Goal: Check status

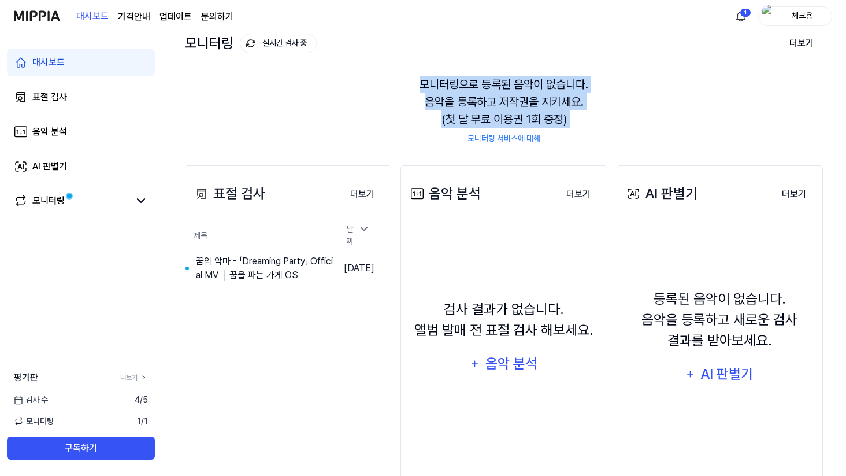
click at [651, 131] on div "모니터링으로 등록된 음악이 없습니다. 음악을 등록하고 저작권을 지키세요. (첫 달 무료 이용권 1회 증정) 모니터링 서비스에 대해" at bounding box center [504, 110] width 638 height 97
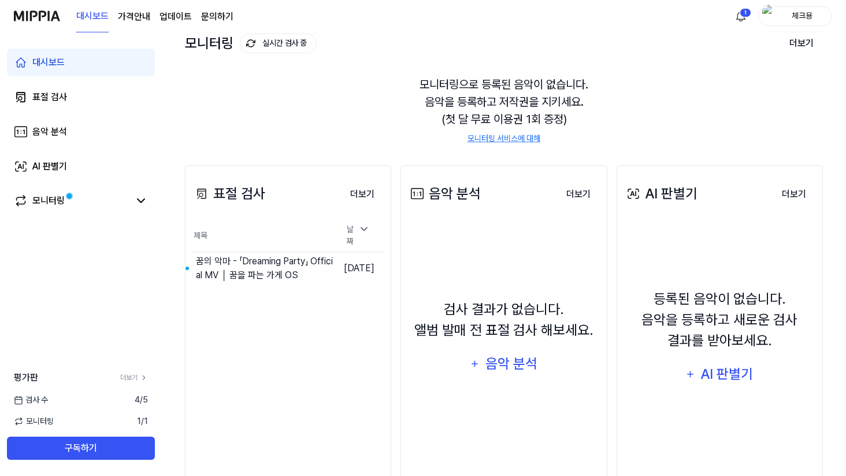
drag, startPoint x: 648, startPoint y: 135, endPoint x: 640, endPoint y: 136, distance: 8.7
click at [648, 135] on div "모니터링으로 등록된 음악이 없습니다. 음악을 등록하고 저작권을 지키세요. (첫 달 무료 이용권 1회 증정) 모니터링 서비스에 대해" at bounding box center [504, 110] width 638 height 97
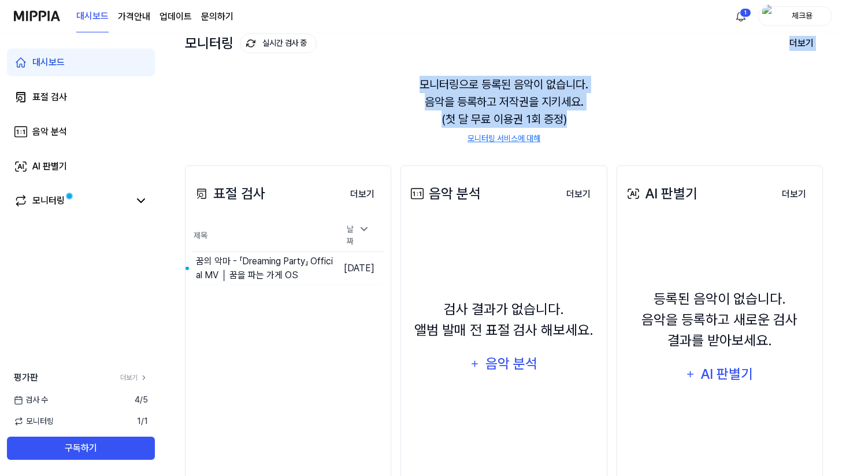
drag, startPoint x: 613, startPoint y: 118, endPoint x: 592, endPoint y: 41, distance: 80.2
click at [592, 42] on div "모니터링 실시간 검사 중 더보기 모니터링 모니터링으로 등록된 음악이 없습니다. 음악을 등록하고 저작권을 지키세요. (첫 달 무료 이용권 1회 …" at bounding box center [504, 76] width 638 height 131
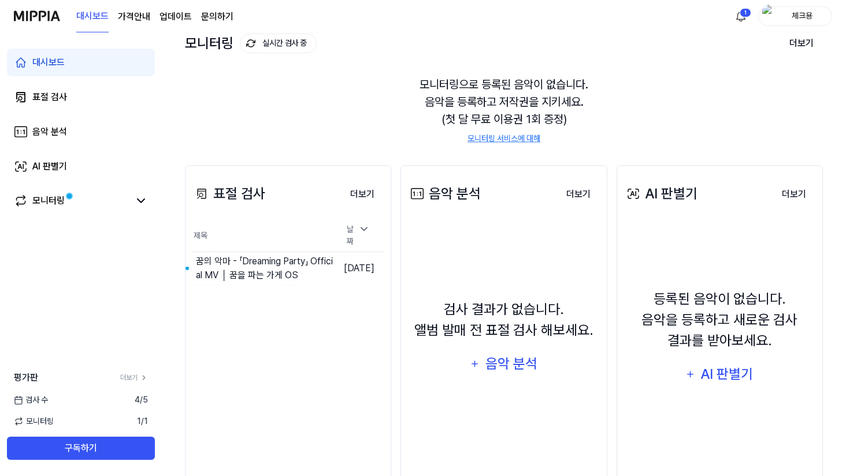
click at [592, 41] on div "모니터링 실시간 검사 중 더보기" at bounding box center [504, 43] width 638 height 18
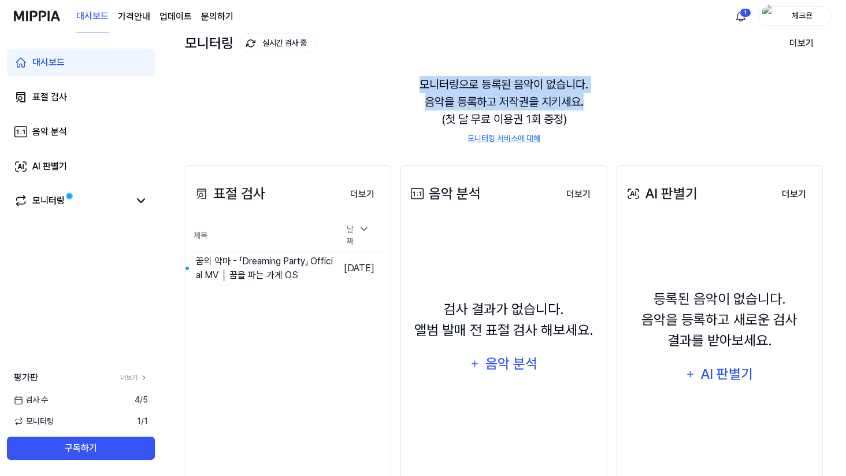
drag, startPoint x: 599, startPoint y: 66, endPoint x: 613, endPoint y: 110, distance: 46.1
click at [613, 110] on div "모니터링 실시간 검사 중 더보기 모니터링 모니터링으로 등록된 음악이 없습니다. 음악을 등록하고 저작권을 지키세요. (첫 달 무료 이용권 1회 …" at bounding box center [504, 76] width 638 height 131
click at [613, 110] on div "모니터링으로 등록된 음악이 없습니다. 음악을 등록하고 저작권을 지키세요. (첫 달 무료 이용권 1회 증정) 모니터링 서비스에 대해" at bounding box center [504, 110] width 638 height 97
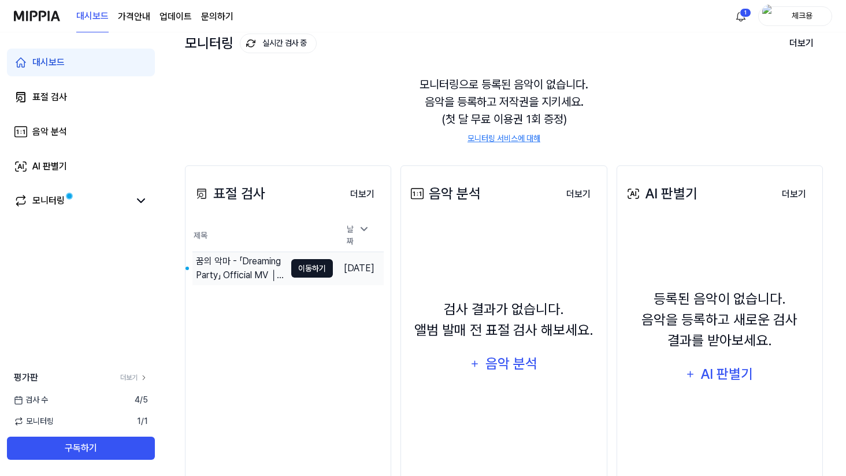
click at [311, 270] on button "이동하기" at bounding box center [312, 268] width 42 height 18
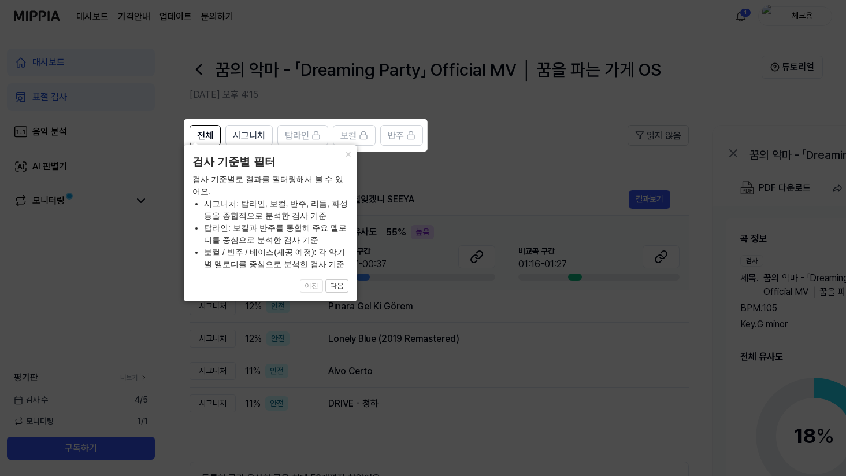
click at [472, 166] on icon at bounding box center [425, 238] width 851 height 476
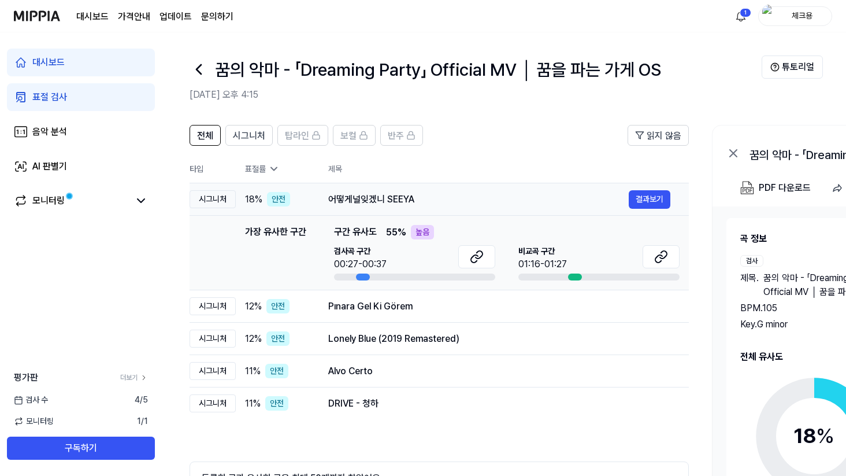
click at [410, 205] on div "어떻게널잊겠니 SEEYA" at bounding box center [478, 199] width 301 height 14
click at [415, 201] on div "어떻게널잊겠니 SEEYA" at bounding box center [478, 199] width 301 height 14
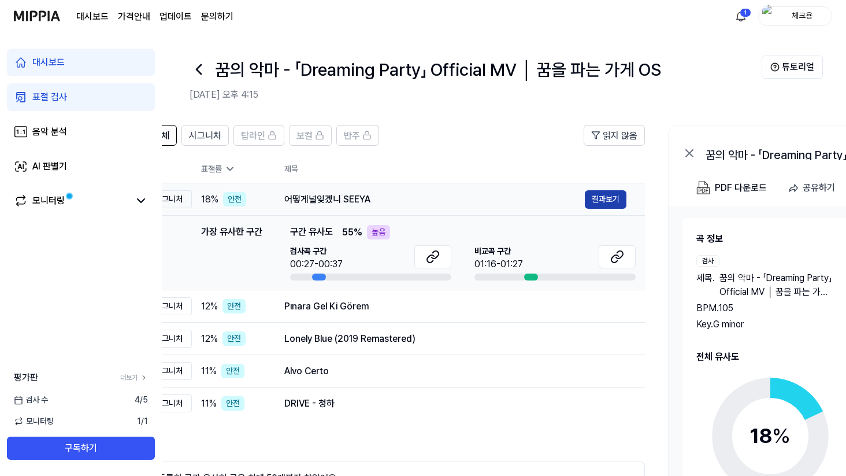
drag, startPoint x: 644, startPoint y: 203, endPoint x: 621, endPoint y: 194, distance: 25.2
click at [604, 197] on button "결과보기" at bounding box center [606, 199] width 42 height 18
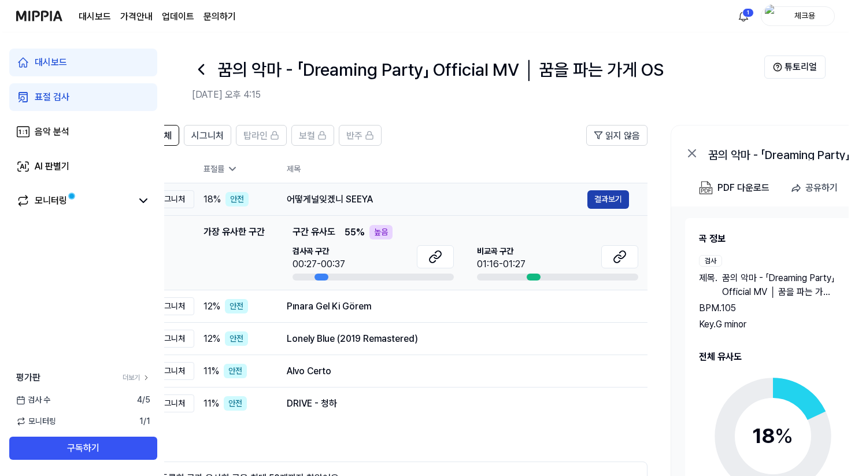
scroll to position [0, 40]
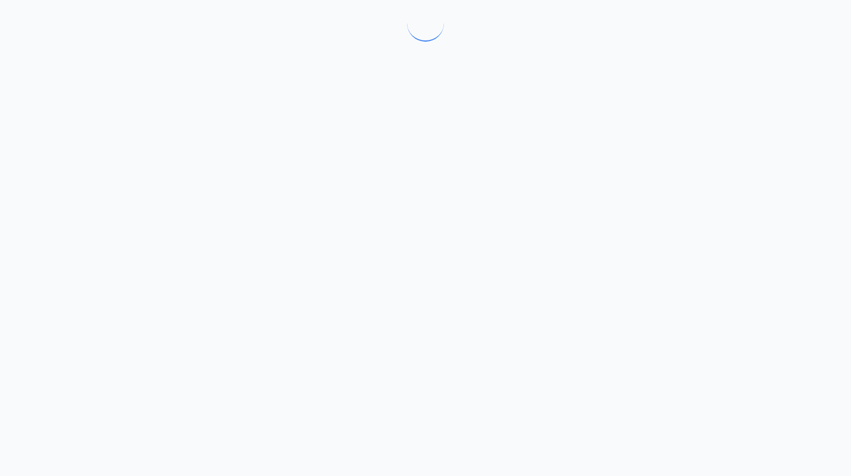
click at [624, 191] on div at bounding box center [425, 238] width 851 height 476
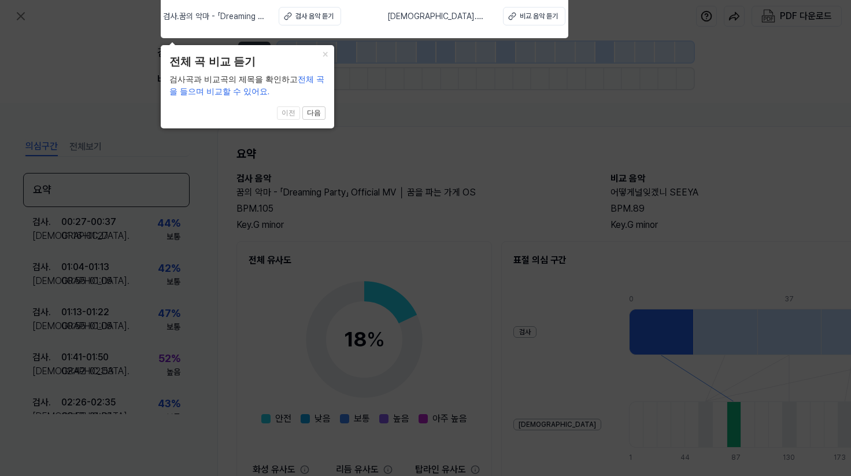
click at [404, 131] on icon at bounding box center [425, 234] width 851 height 481
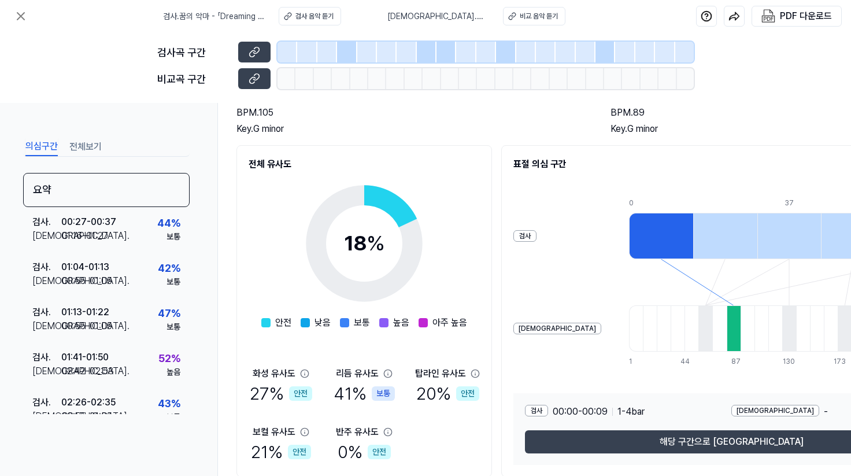
scroll to position [112, 0]
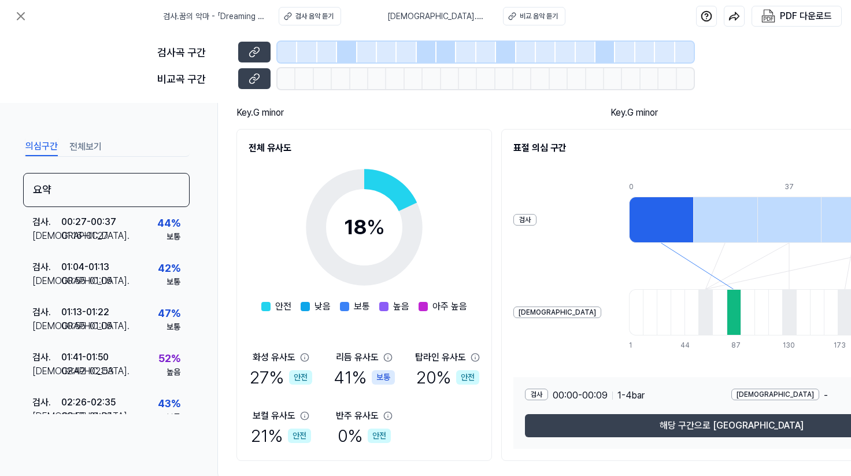
click at [373, 214] on span "%" at bounding box center [375, 226] width 18 height 25
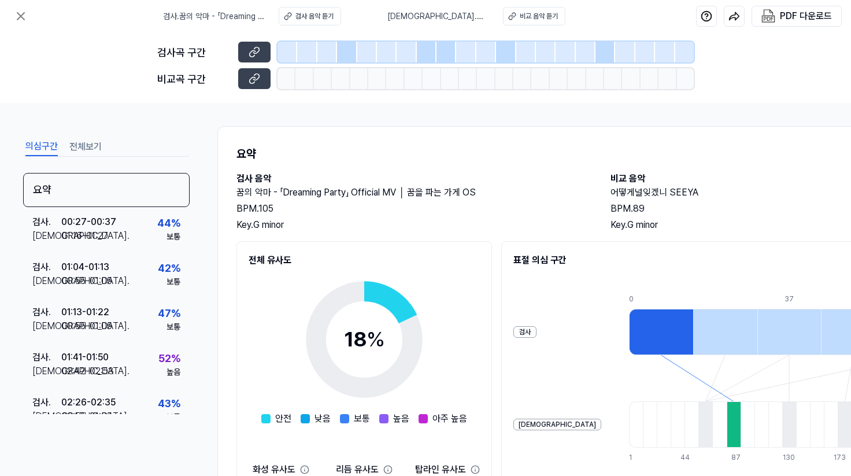
scroll to position [144, 0]
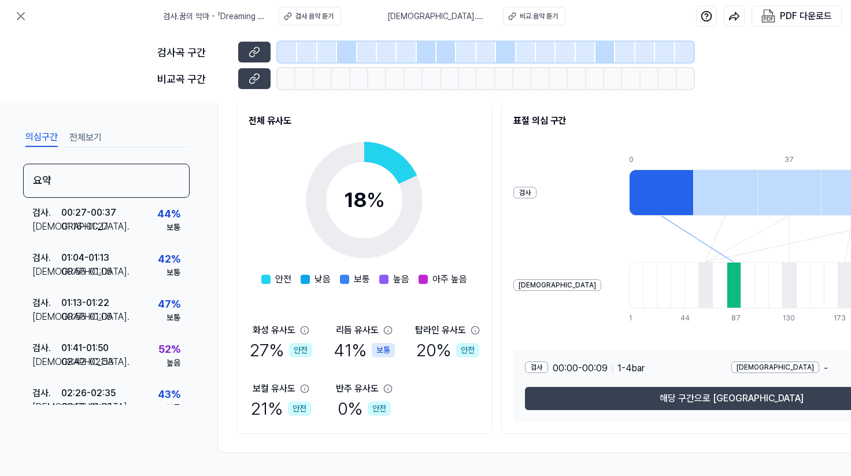
click at [372, 51] on div at bounding box center [367, 52] width 20 height 21
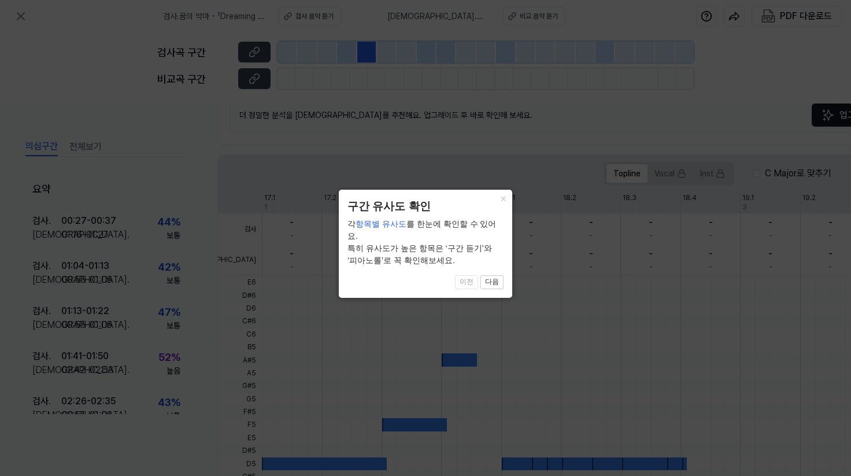
scroll to position [295, 0]
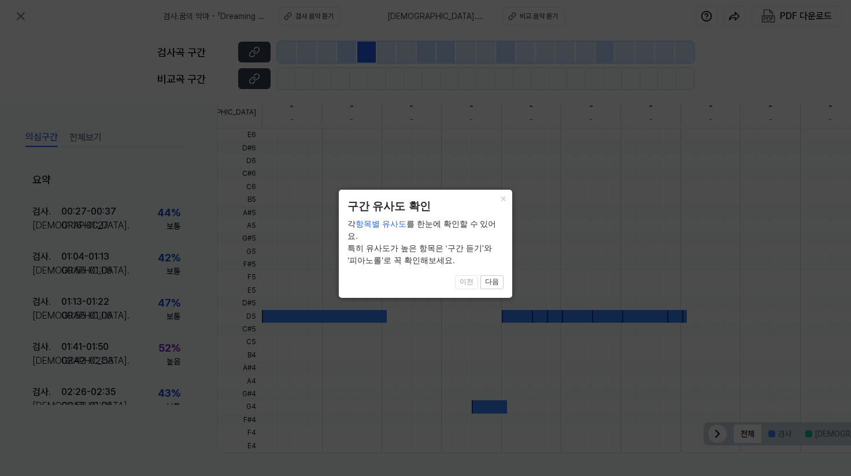
click at [494, 188] on icon at bounding box center [425, 238] width 851 height 476
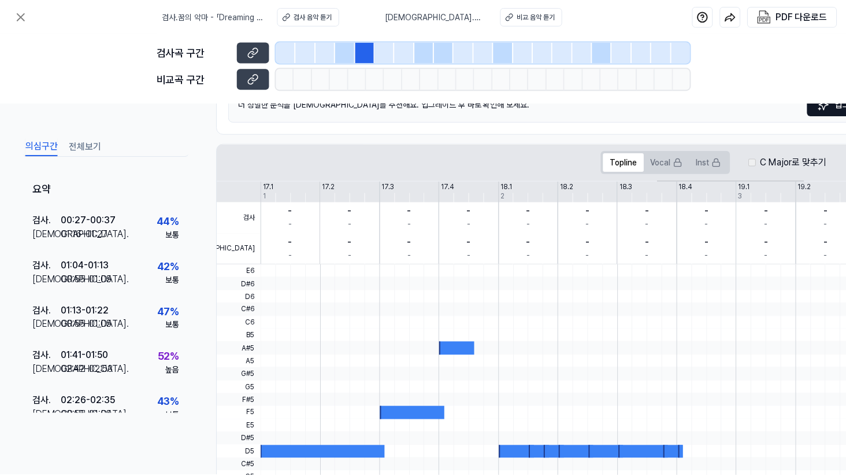
scroll to position [97, 0]
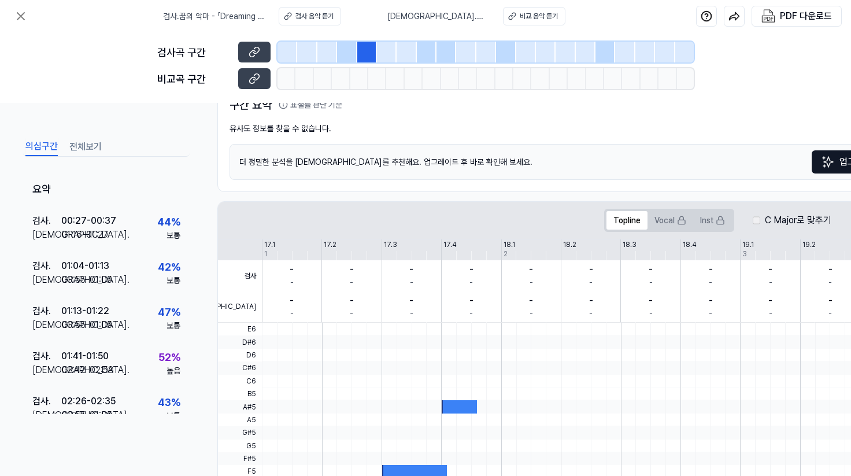
drag, startPoint x: 164, startPoint y: 91, endPoint x: 164, endPoint y: 68, distance: 23.1
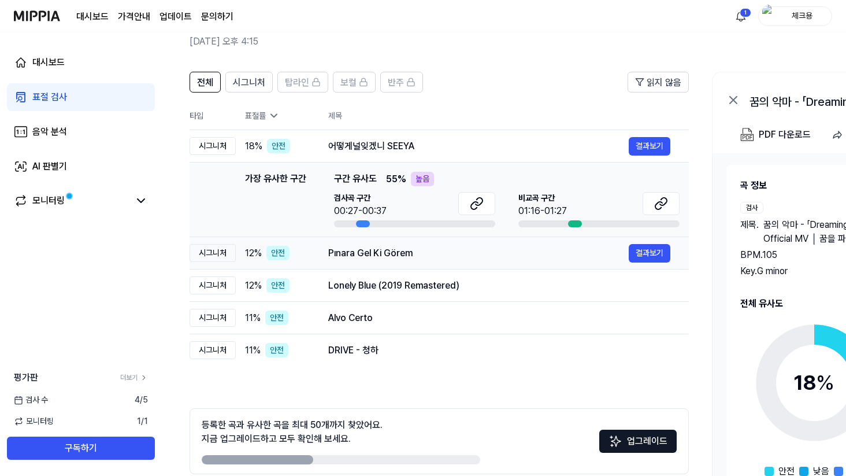
scroll to position [107, 0]
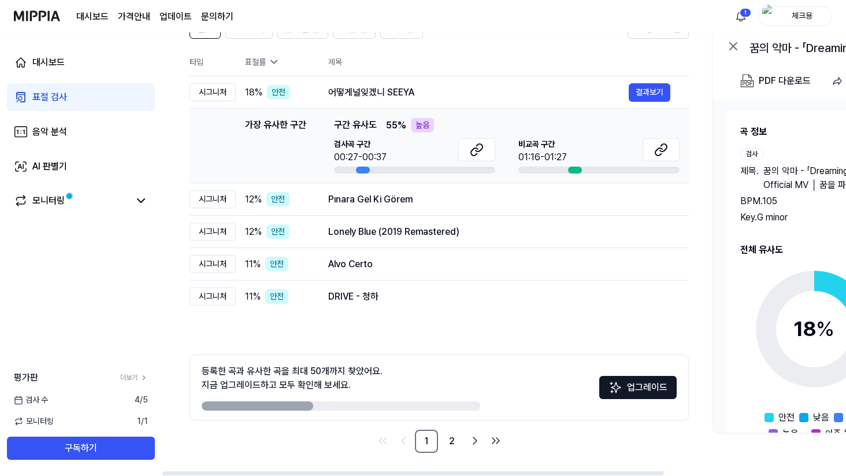
click at [788, 323] on icon at bounding box center [814, 329] width 144 height 144
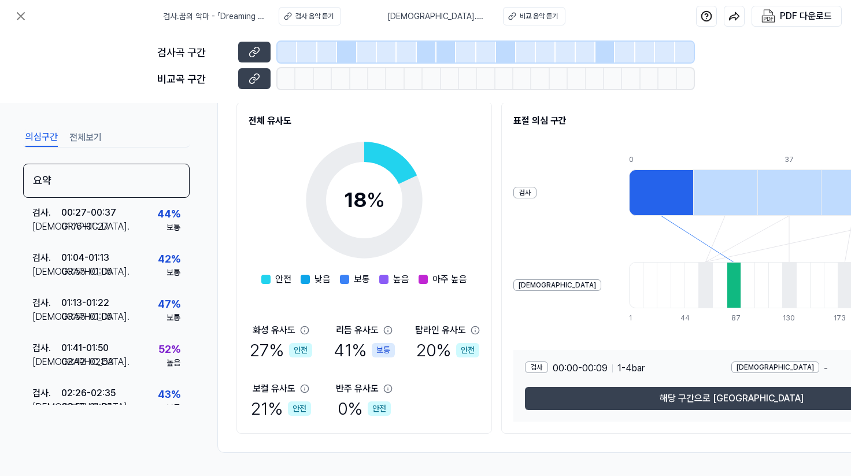
scroll to position [0, 0]
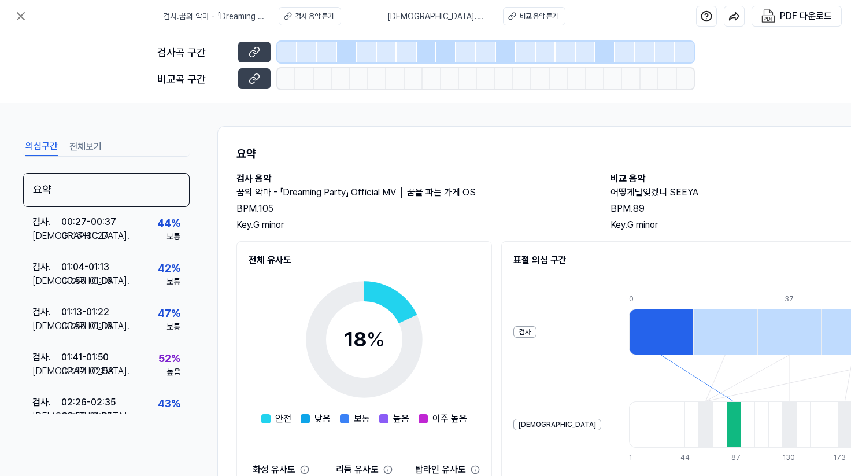
drag, startPoint x: 641, startPoint y: 251, endPoint x: 635, endPoint y: 248, distance: 7.2
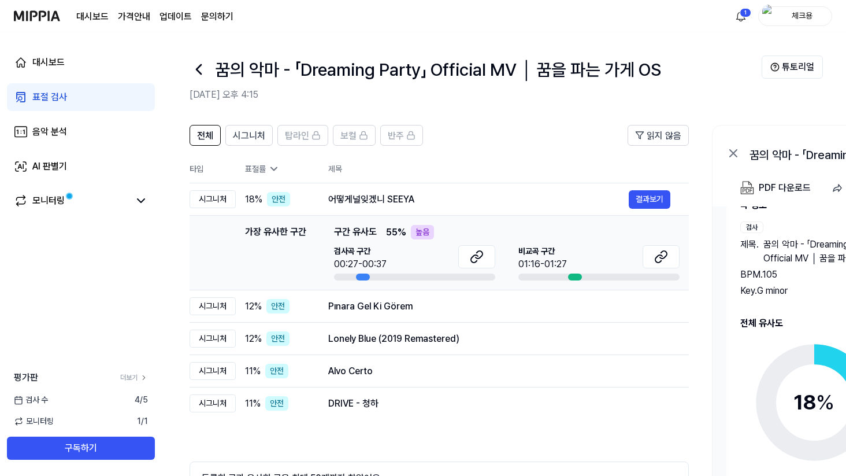
click at [360, 280] on td "가장 유사한 구간 가장 유사한 구간 구간 유사도 55 % 높음 검사곡 구간 00:27-00:37 [GEOGRAPHIC_DATA] 구간 01:1…" at bounding box center [439, 253] width 499 height 75
click at [361, 276] on div at bounding box center [363, 276] width 14 height 7
click at [490, 256] on button at bounding box center [476, 256] width 37 height 23
drag, startPoint x: 653, startPoint y: 303, endPoint x: 653, endPoint y: 262, distance: 41.0
click at [653, 262] on tbody "시그니처 18 % 안전 어떻게널잊겠니 SEEYA 결과보기 가장 유사한 구간 가장 유사한 구간 구간 유사도 55 % 높음 검사곡 구간 00:27…" at bounding box center [439, 301] width 499 height 236
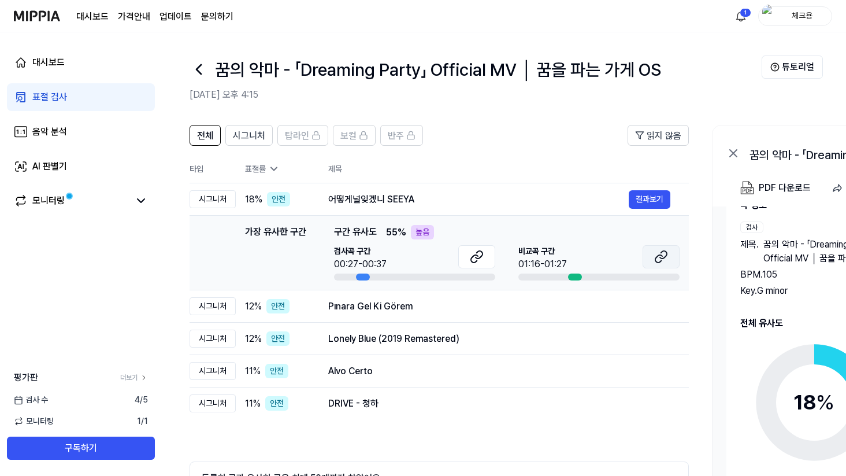
click at [655, 260] on icon at bounding box center [658, 259] width 7 height 8
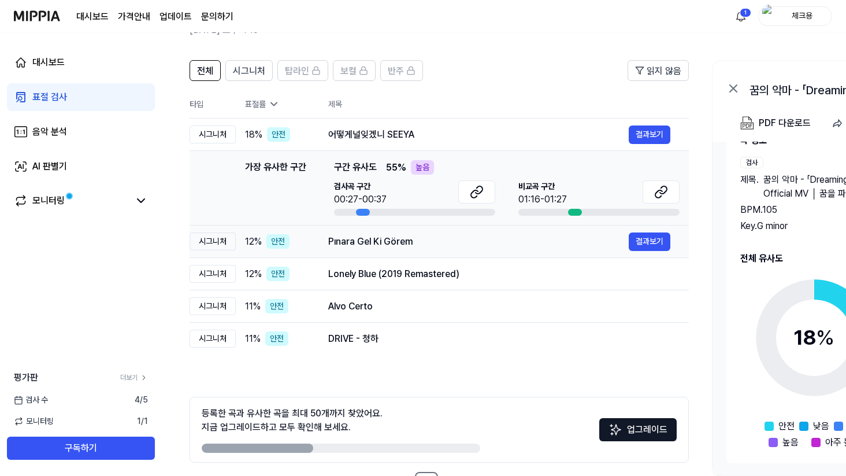
scroll to position [107, 0]
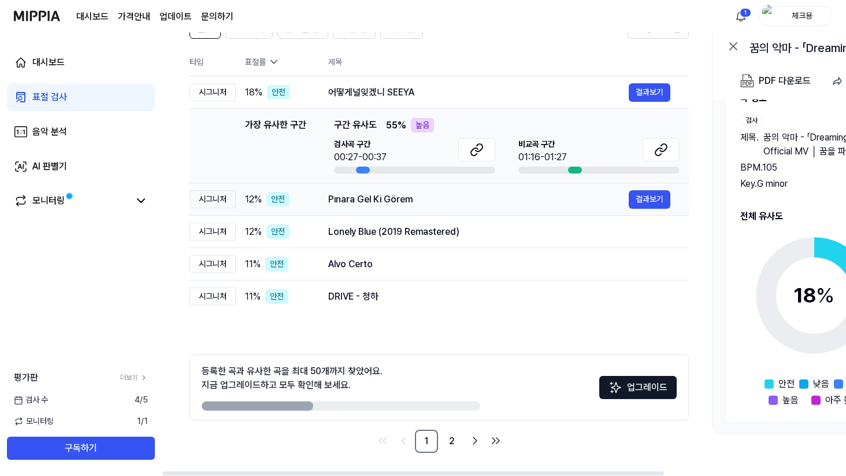
click at [441, 196] on div "Pınara Gel Ki Görem" at bounding box center [478, 199] width 301 height 14
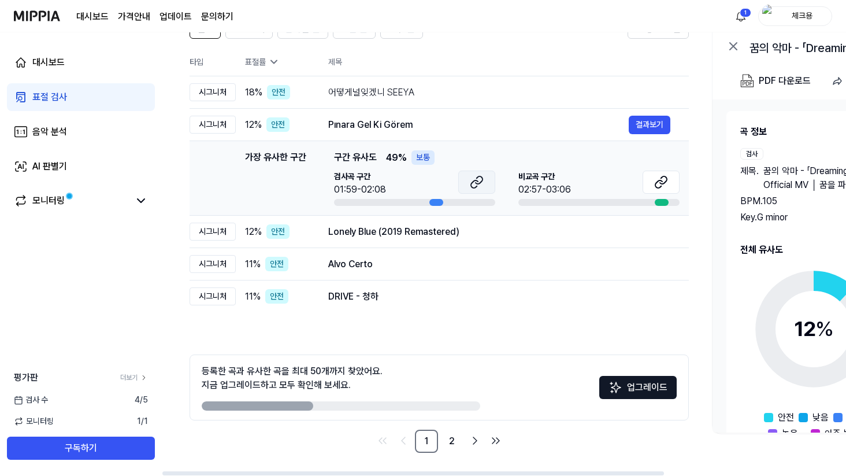
click at [480, 178] on icon at bounding box center [477, 182] width 14 height 14
click at [662, 188] on icon at bounding box center [661, 182] width 14 height 14
click at [388, 239] on div "Lonely Blue (2019 Remastered) 결과보기" at bounding box center [499, 232] width 342 height 18
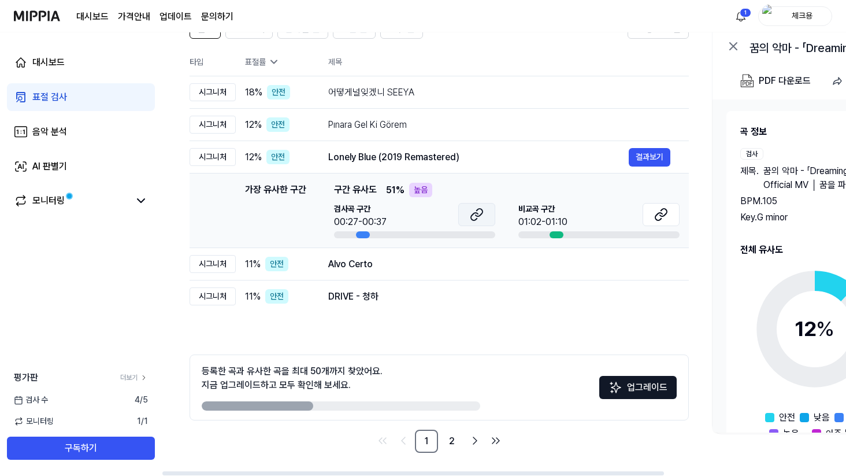
click at [481, 214] on icon at bounding box center [477, 214] width 14 height 14
click at [651, 216] on button at bounding box center [661, 214] width 37 height 23
click at [399, 302] on div "DRIVE - 청하" at bounding box center [478, 297] width 301 height 14
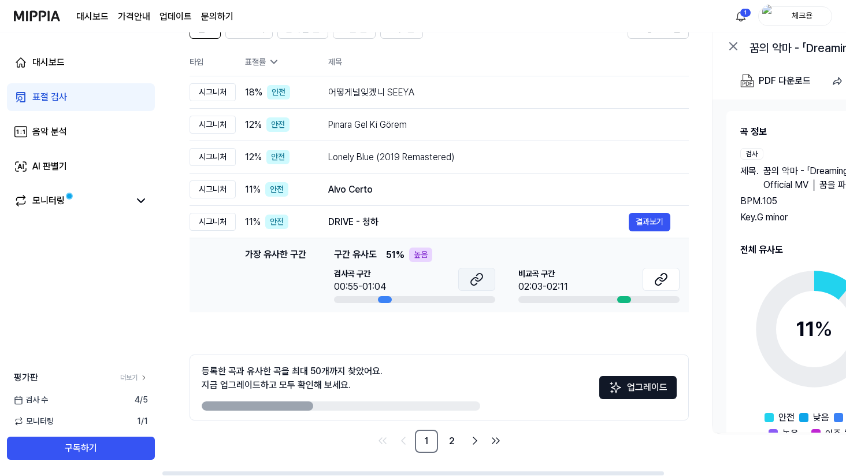
click at [476, 279] on icon at bounding box center [477, 279] width 14 height 14
click at [655, 271] on button at bounding box center [661, 279] width 37 height 23
